Goal: Information Seeking & Learning: Compare options

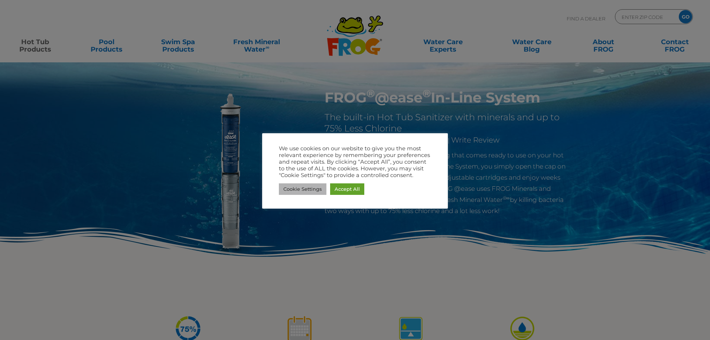
click at [346, 186] on link "Accept All" at bounding box center [347, 189] width 34 height 12
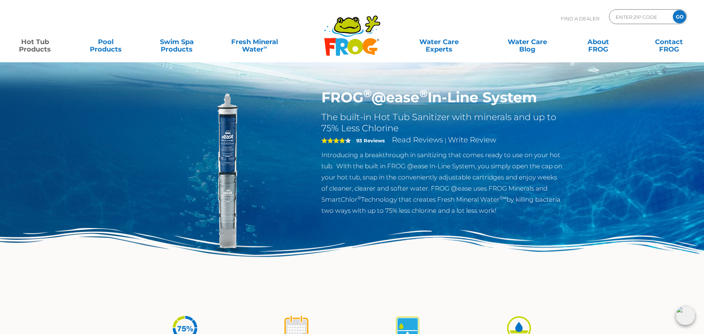
drag, startPoint x: 611, startPoint y: 250, endPoint x: 532, endPoint y: 2, distance: 260.8
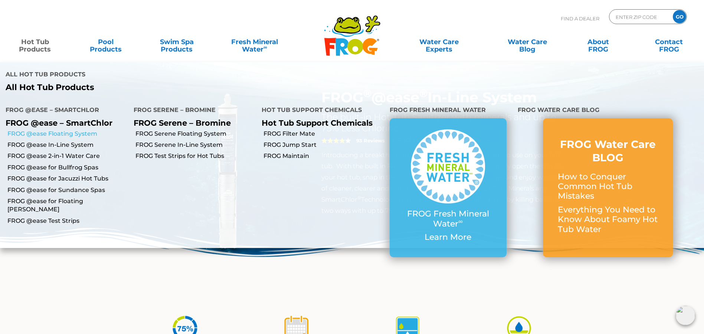
click at [53, 134] on link "FROG @ease Floating System" at bounding box center [67, 134] width 121 height 8
click at [59, 147] on link "FROG @ease In-Line System" at bounding box center [67, 145] width 121 height 8
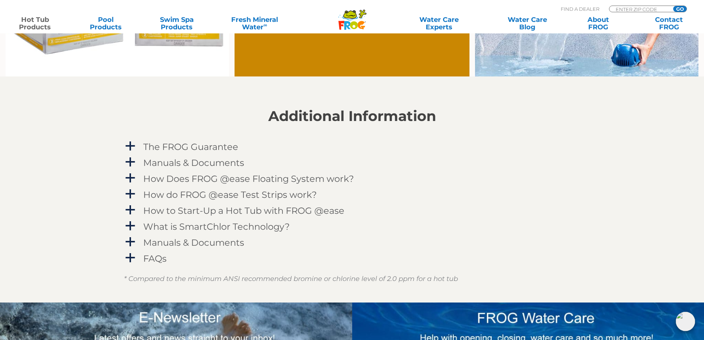
scroll to position [780, 0]
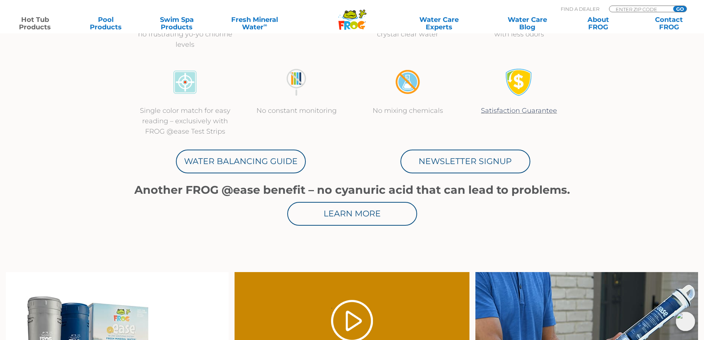
scroll to position [371, 0]
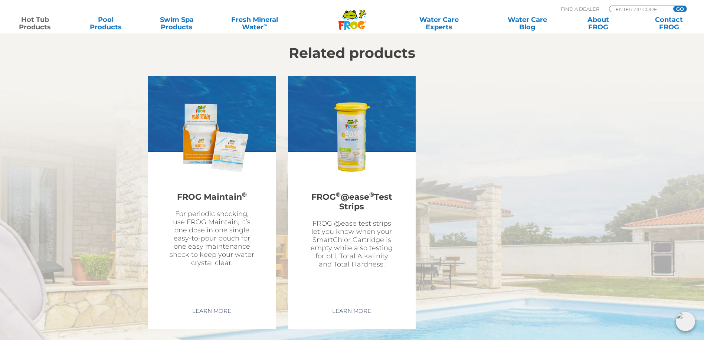
drag, startPoint x: 601, startPoint y: 253, endPoint x: 593, endPoint y: 302, distance: 50.0
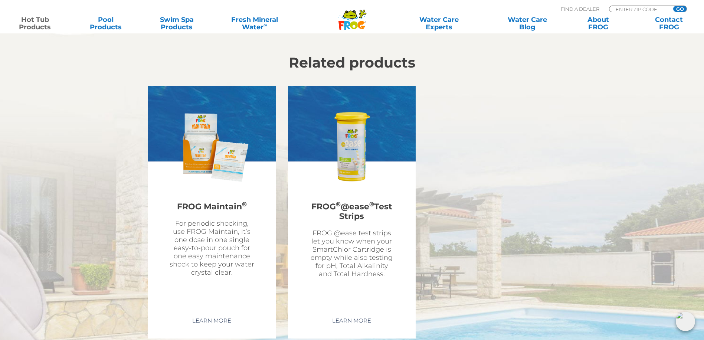
drag, startPoint x: 594, startPoint y: 299, endPoint x: 594, endPoint y: 265, distance: 33.8
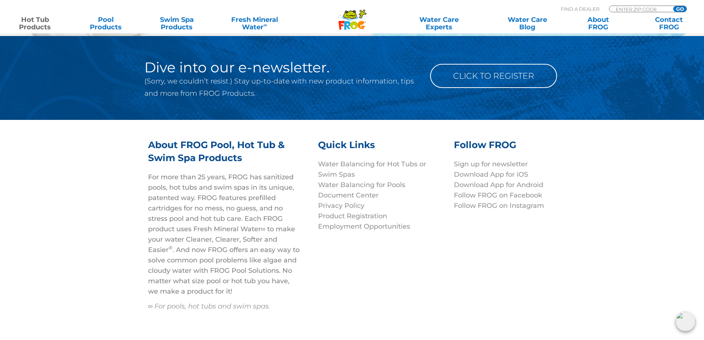
scroll to position [2577, 0]
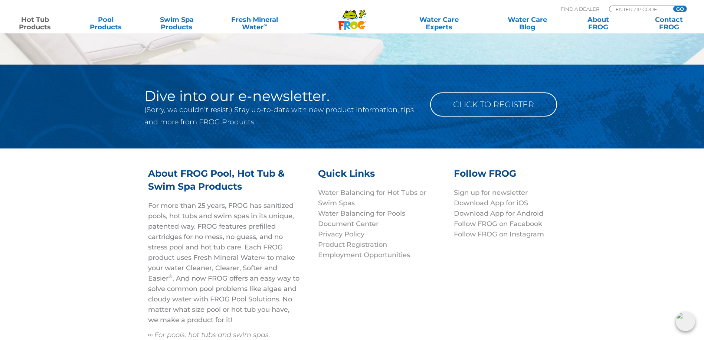
drag, startPoint x: 580, startPoint y: 176, endPoint x: 576, endPoint y: 116, distance: 60.6
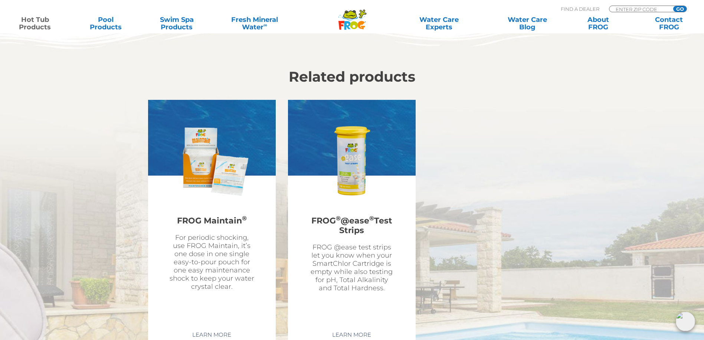
drag, startPoint x: 579, startPoint y: 109, endPoint x: 628, endPoint y: 65, distance: 66.3
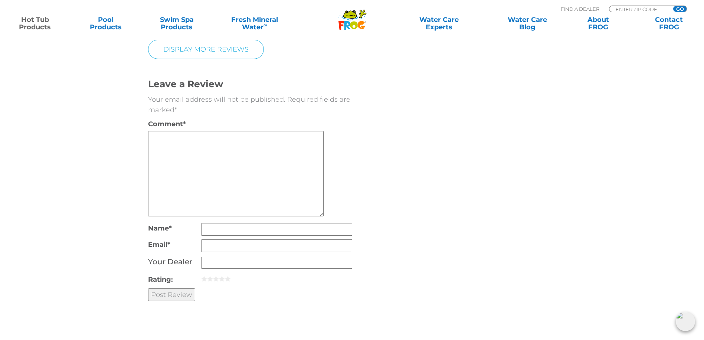
scroll to position [890, 0]
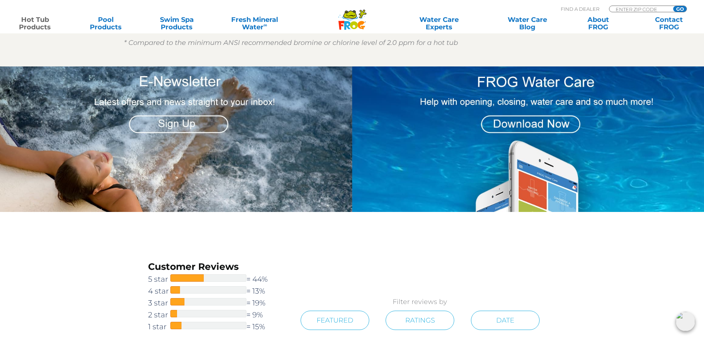
drag, startPoint x: 581, startPoint y: 294, endPoint x: 532, endPoint y: 64, distance: 235.3
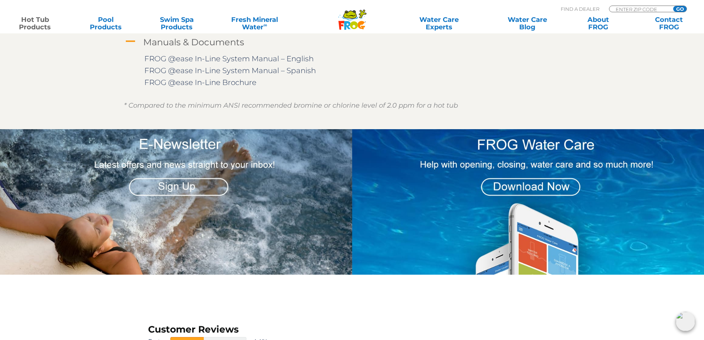
drag, startPoint x: 556, startPoint y: 181, endPoint x: 532, endPoint y: 41, distance: 142.0
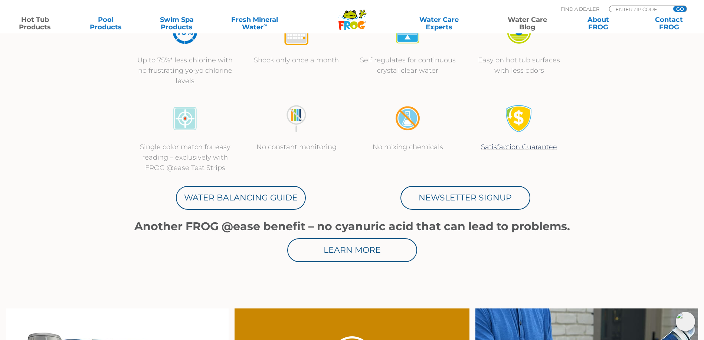
scroll to position [0, 0]
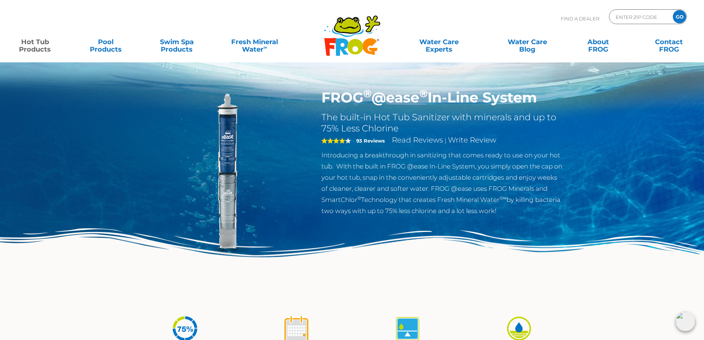
drag, startPoint x: 537, startPoint y: 179, endPoint x: 515, endPoint y: 16, distance: 164.1
